Goal: Information Seeking & Learning: Learn about a topic

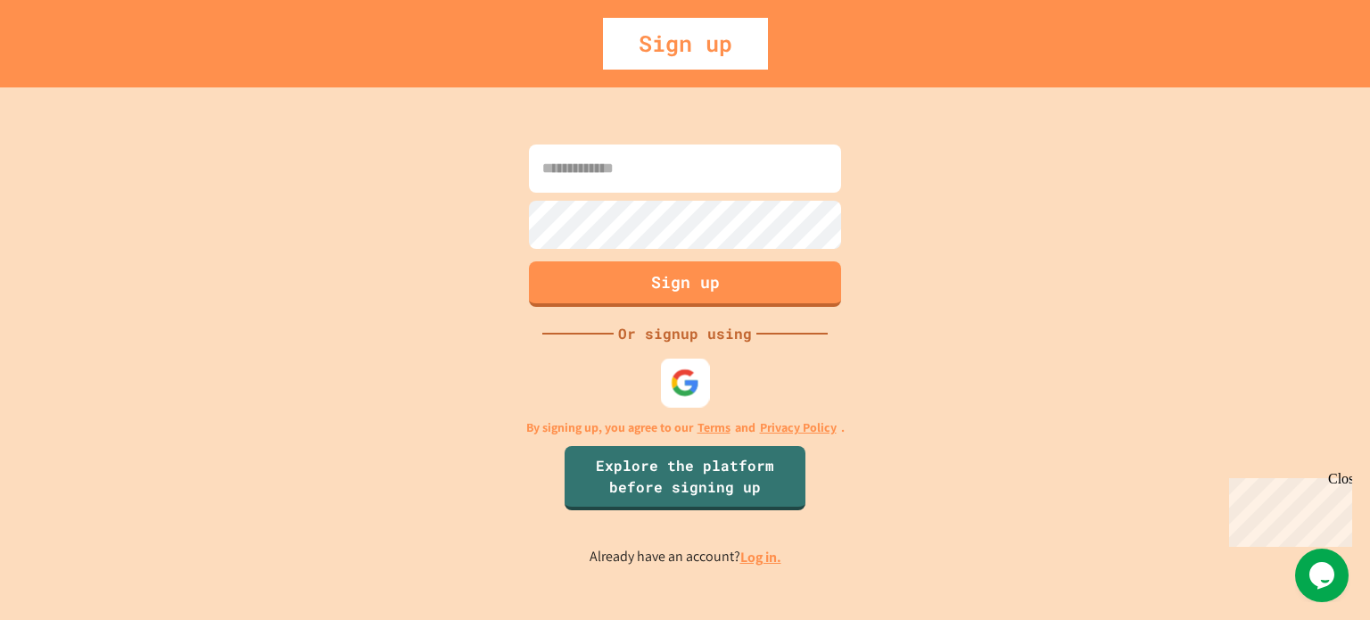
click at [685, 401] on div at bounding box center [685, 382] width 49 height 49
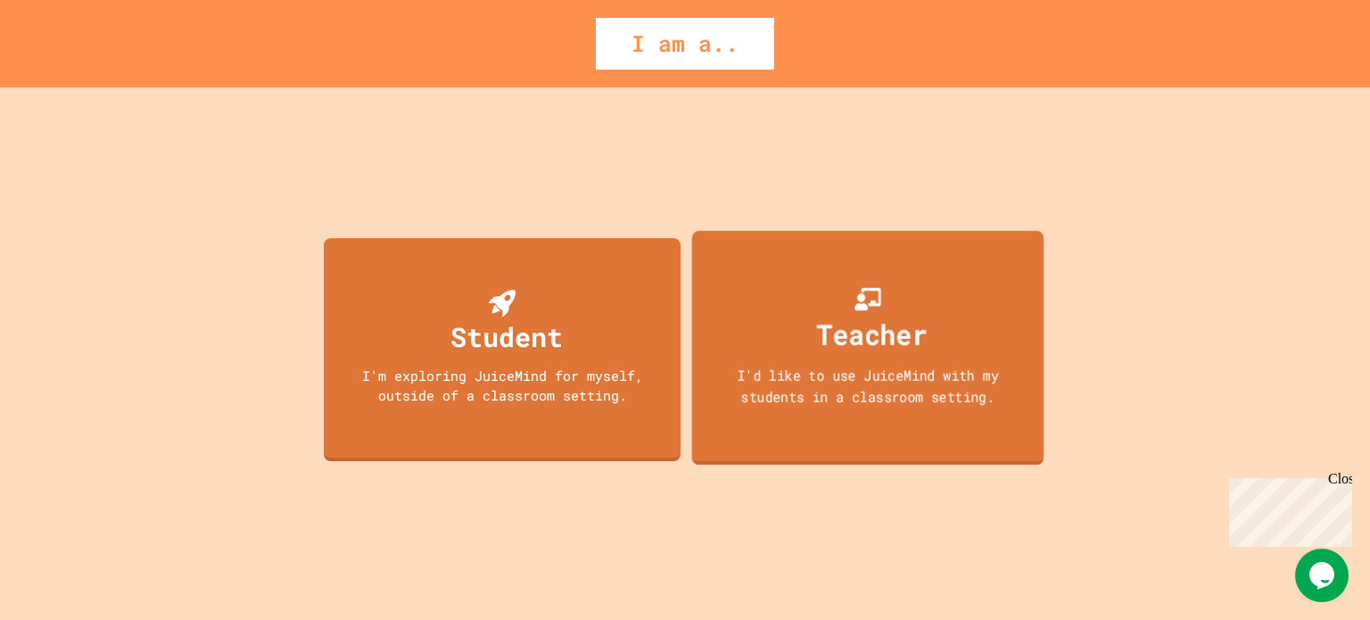
click at [824, 412] on div "Teacher I'd like to use JuiceMind with my students in a classroom setting." at bounding box center [868, 347] width 352 height 235
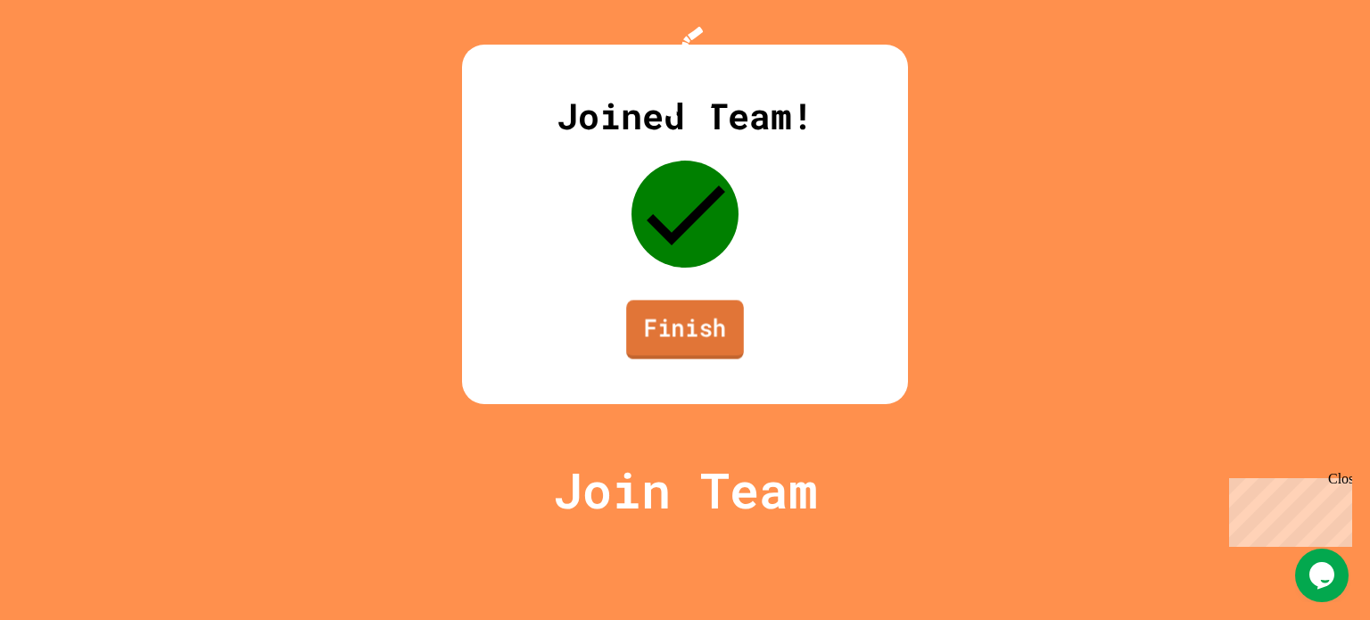
click at [708, 359] on link "Finish" at bounding box center [685, 329] width 118 height 59
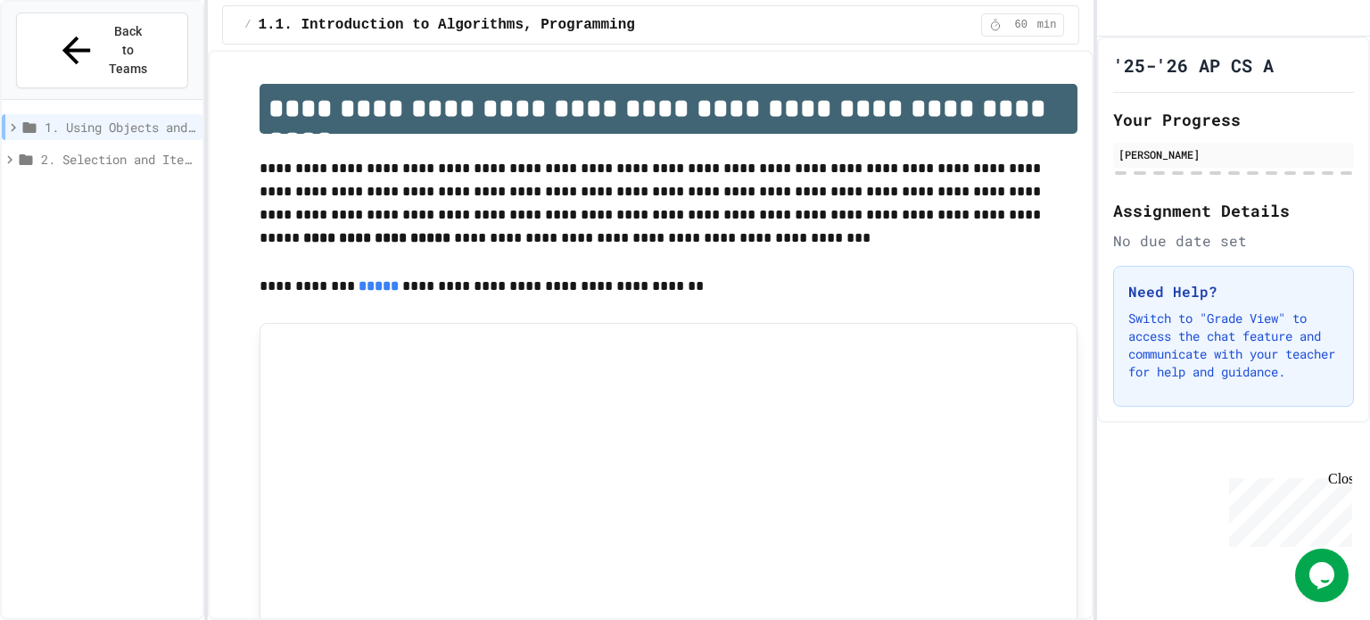
click at [148, 150] on span "2. Selection and Iteration" at bounding box center [118, 159] width 154 height 19
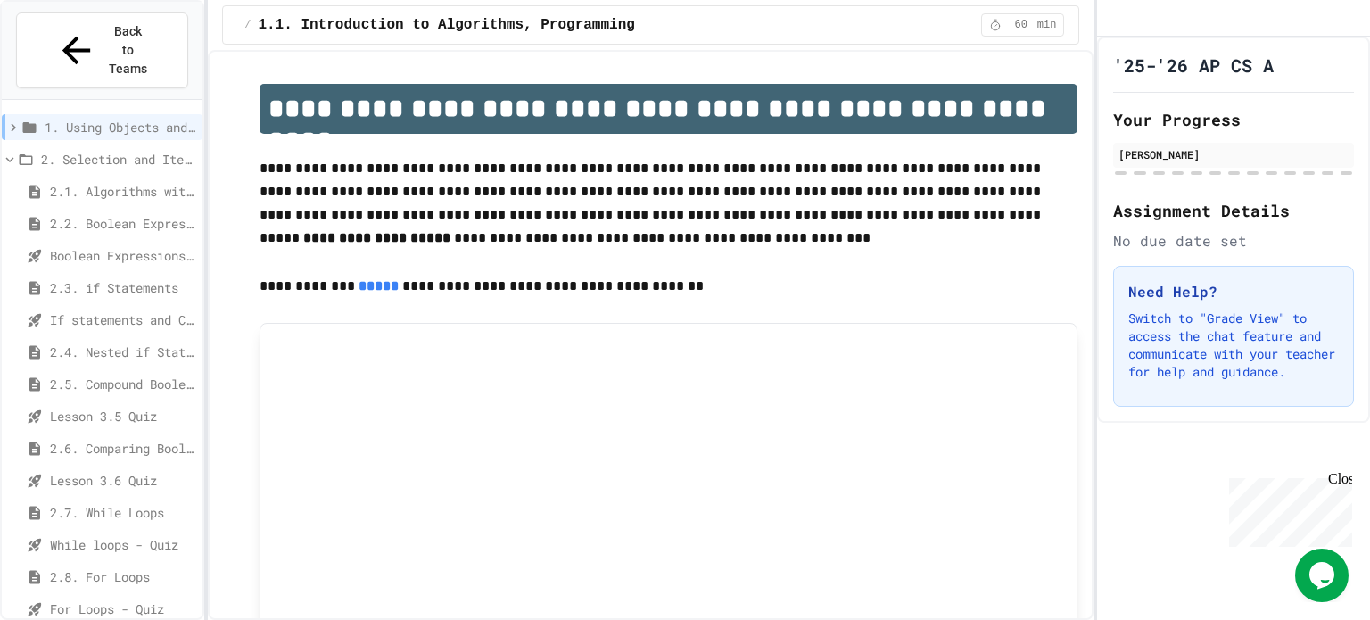
click at [126, 182] on span "2.1. Algorithms with Selection and Repetition" at bounding box center [122, 191] width 145 height 19
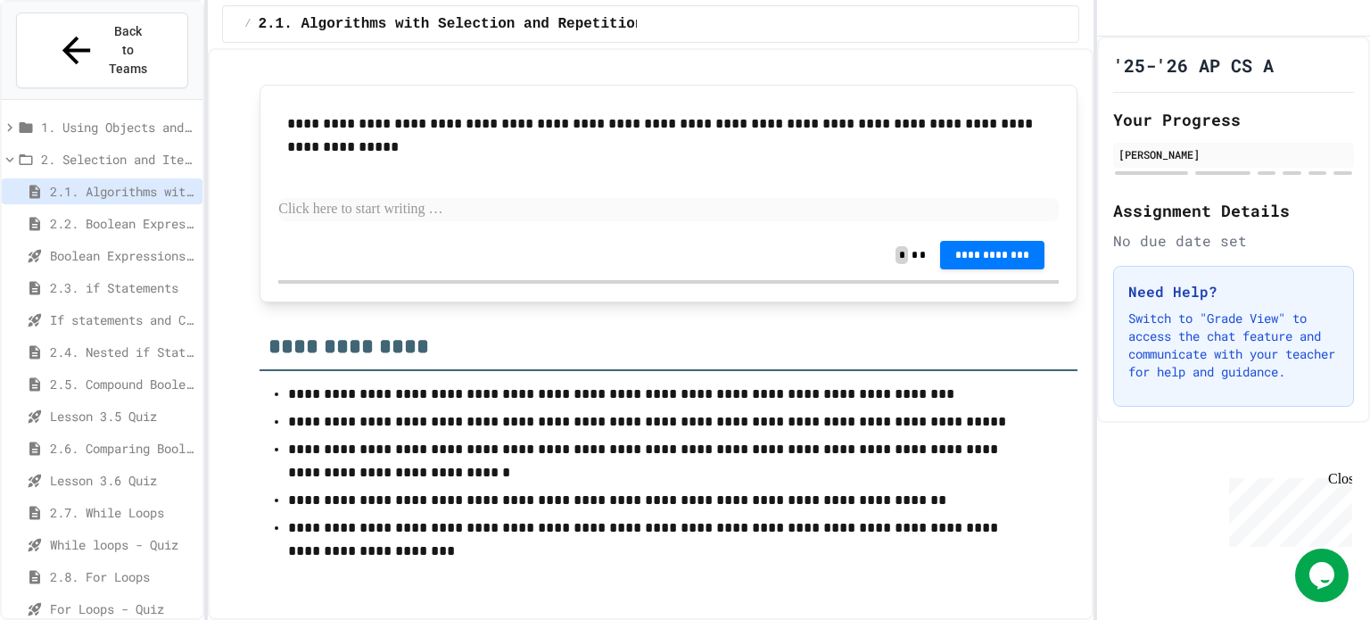
click at [13, 152] on icon at bounding box center [10, 160] width 16 height 16
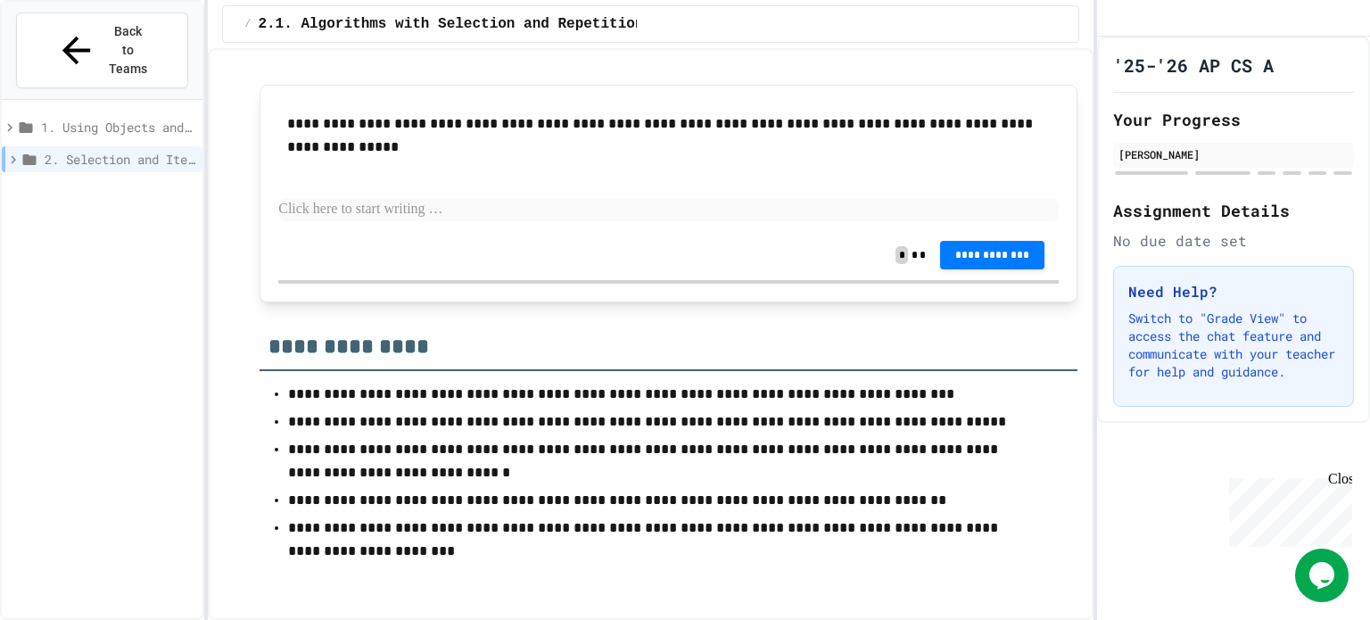
click at [16, 120] on icon at bounding box center [10, 128] width 16 height 16
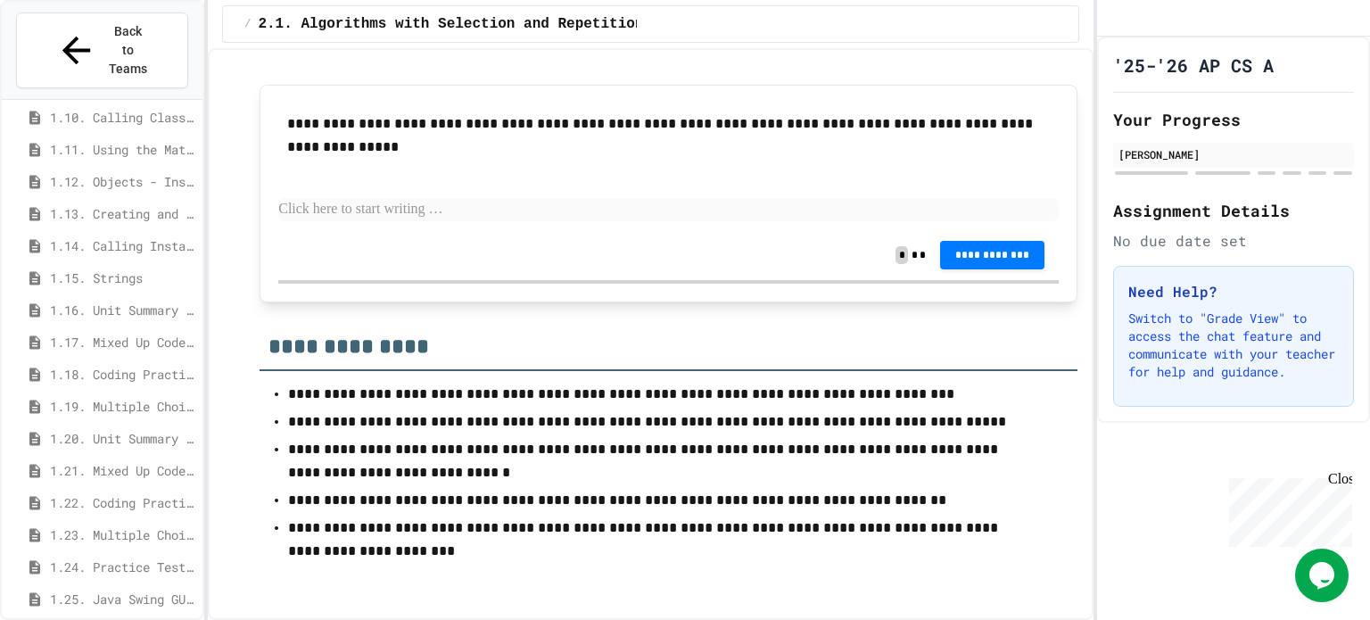
scroll to position [467, 0]
